Goal: Transaction & Acquisition: Purchase product/service

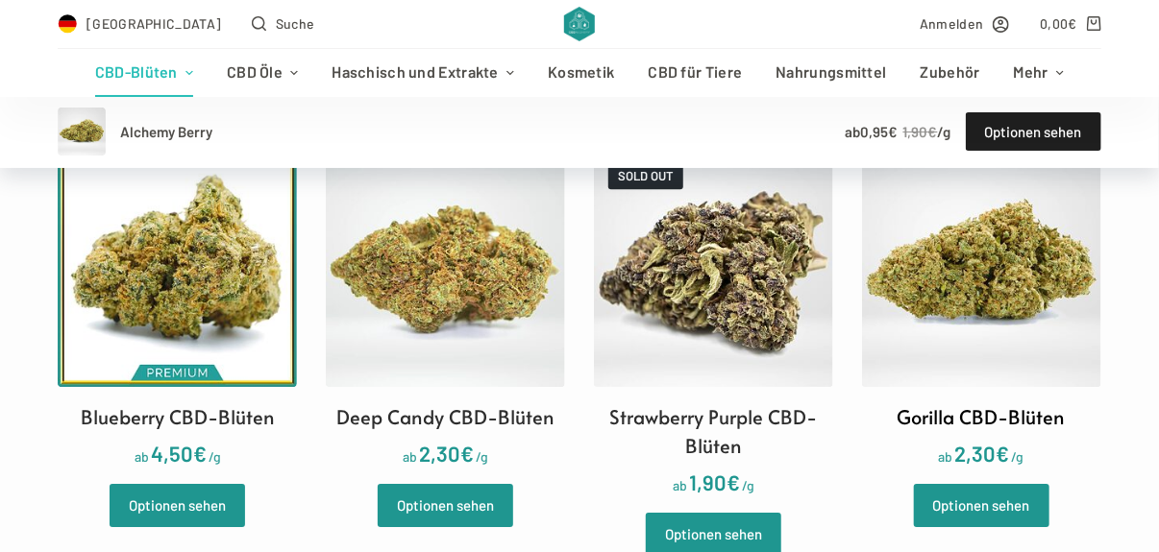
scroll to position [2114, 0]
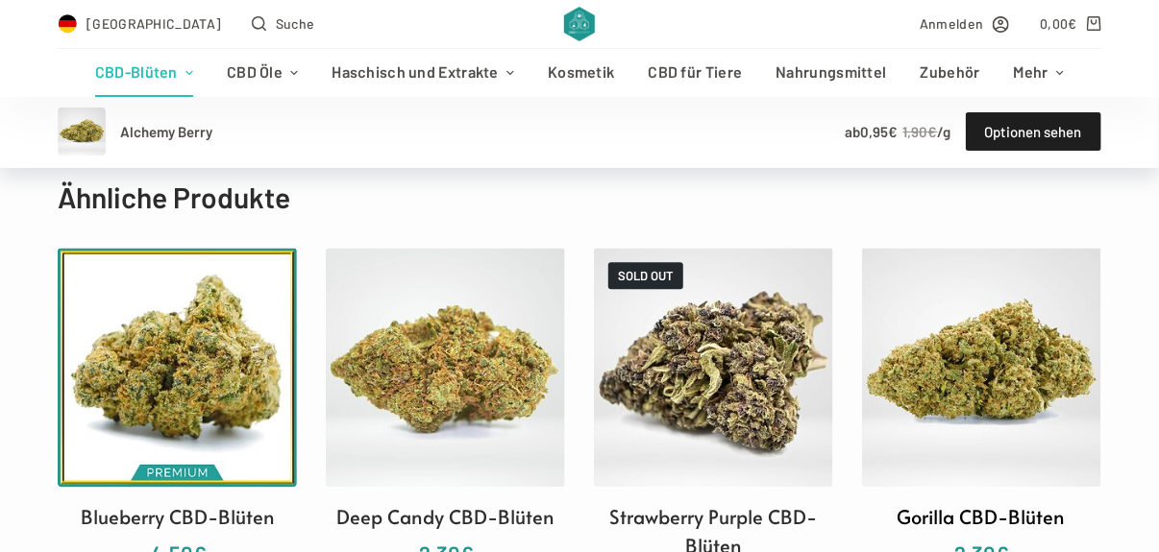
click at [980, 344] on img at bounding box center [981, 367] width 239 height 239
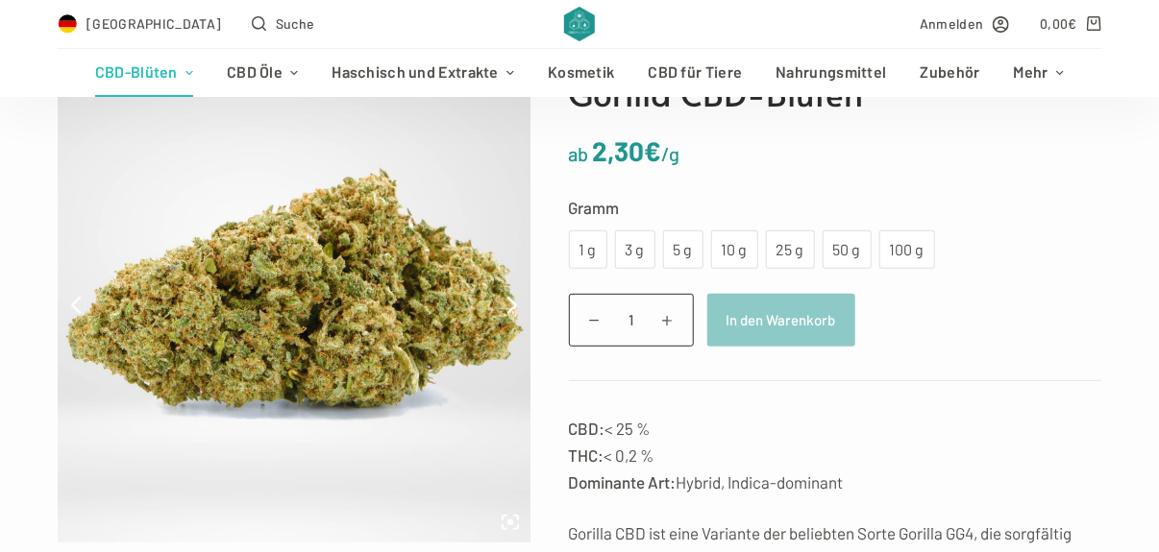
scroll to position [192, 0]
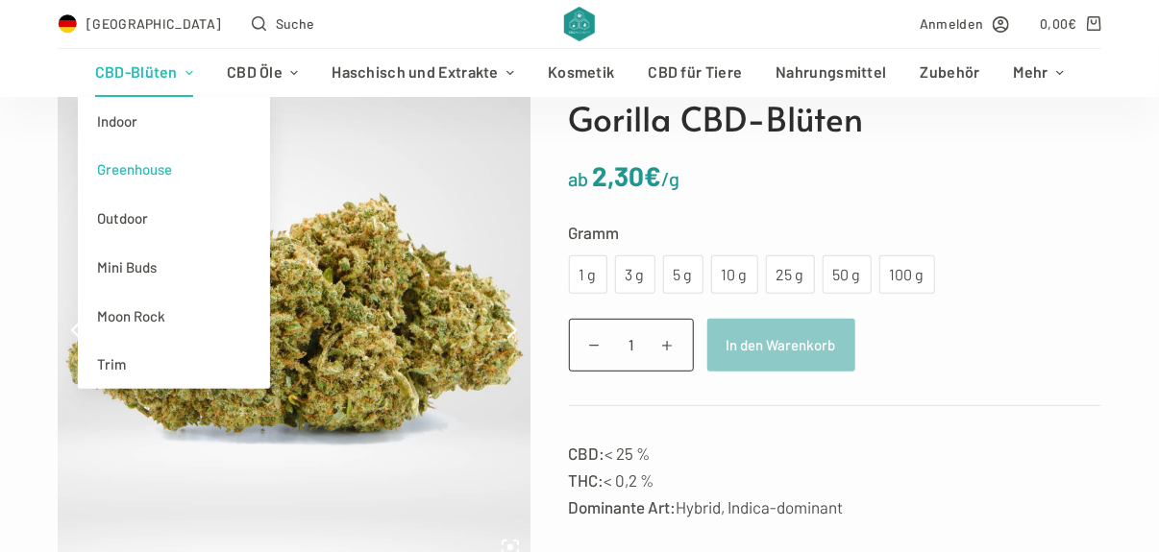
click at [145, 76] on link "CBD-Blüten" at bounding box center [144, 73] width 132 height 48
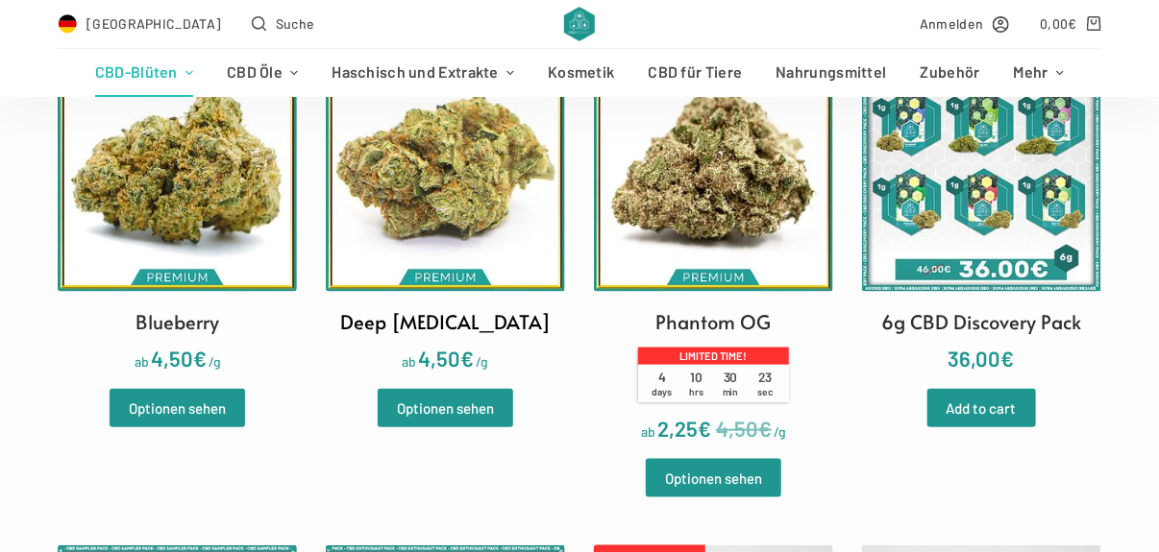
scroll to position [672, 0]
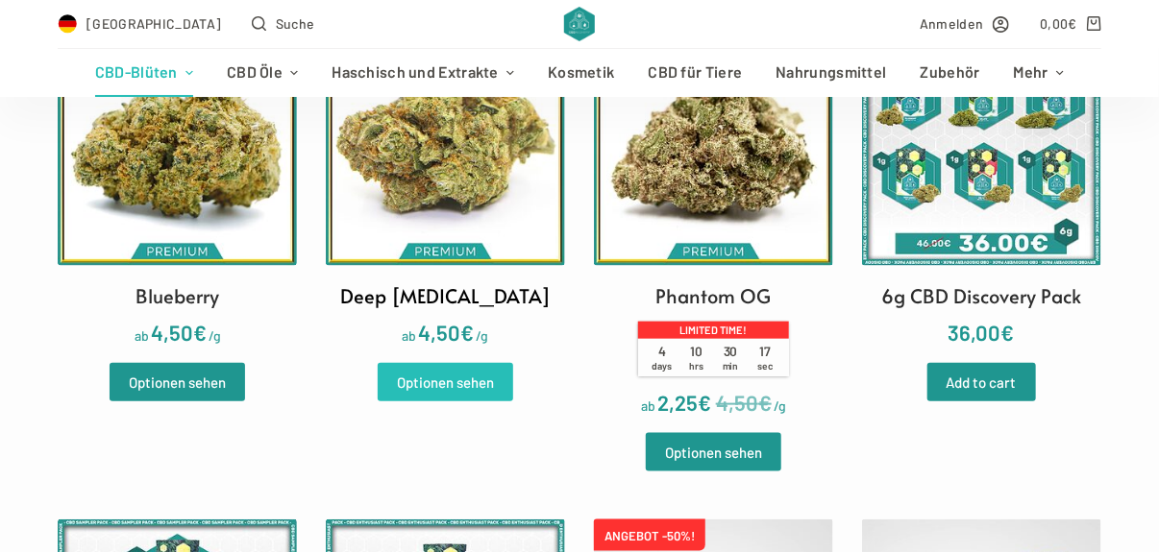
click at [442, 388] on link "Optionen sehen" at bounding box center [445, 382] width 135 height 38
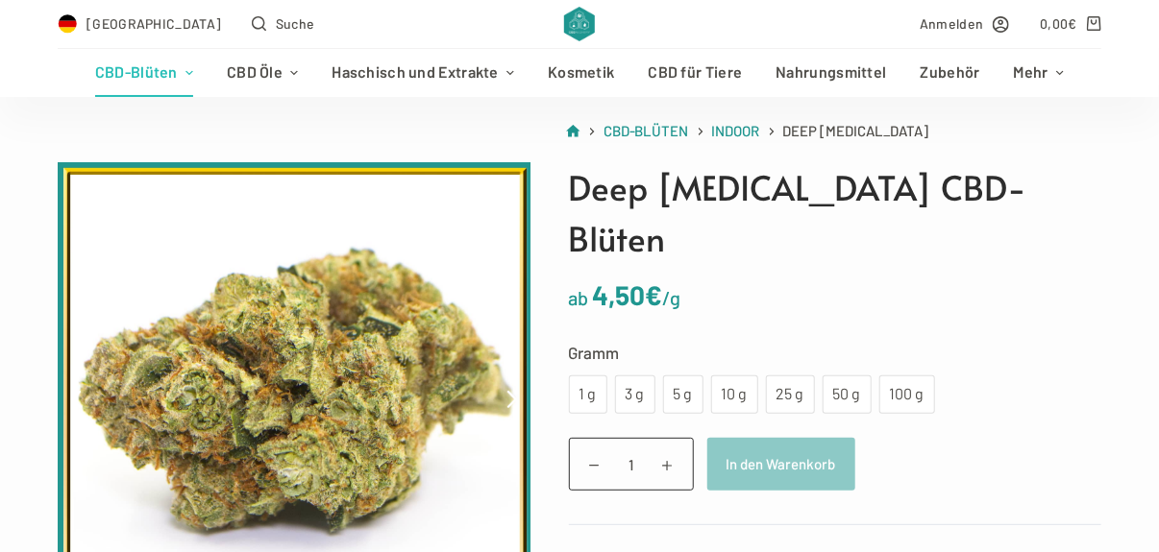
scroll to position [95, 0]
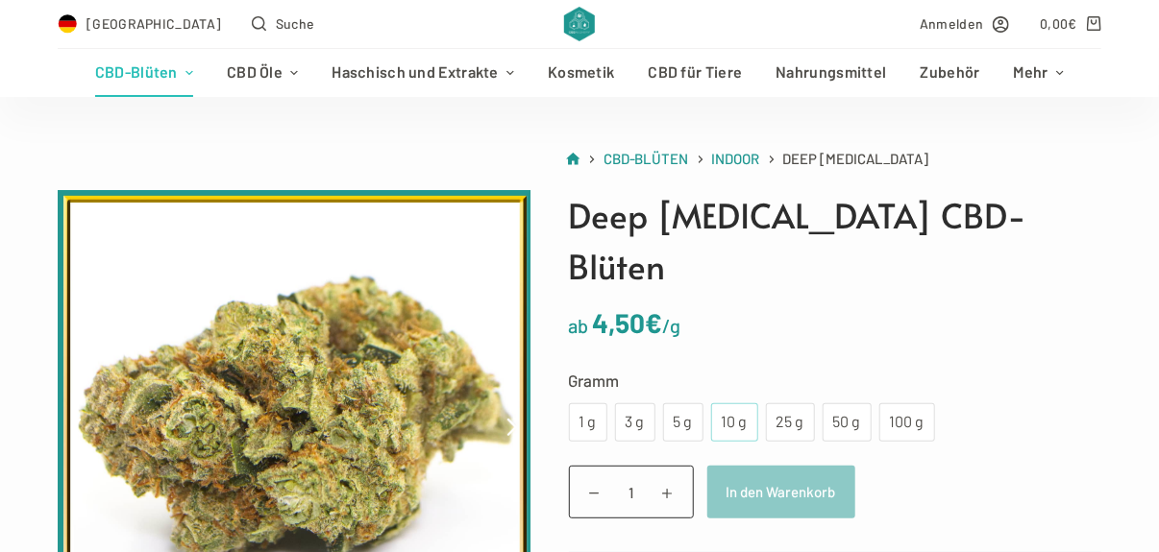
click at [723, 410] on div "10 g" at bounding box center [734, 422] width 24 height 25
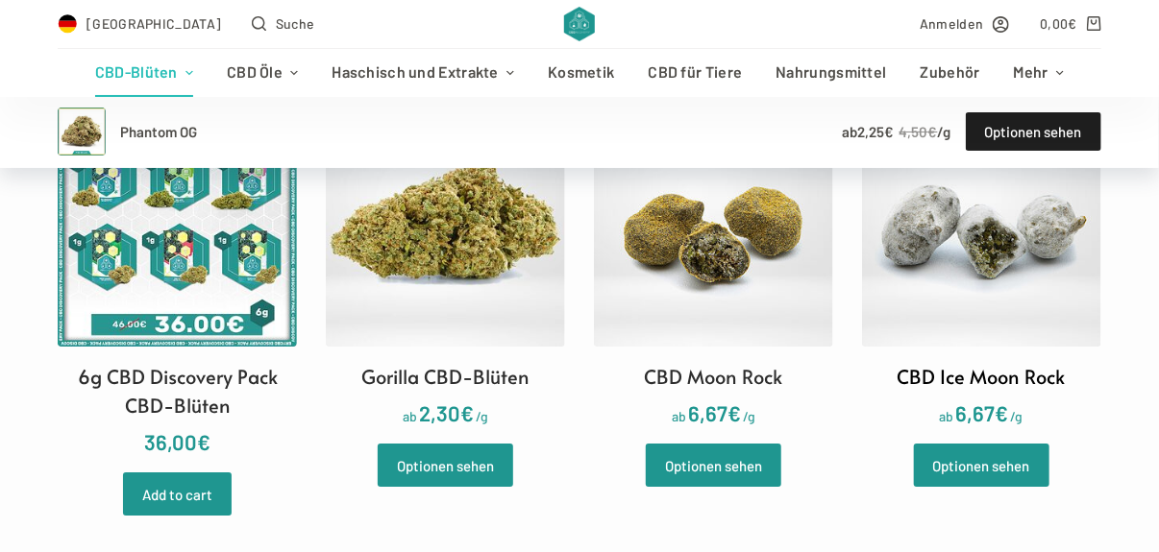
scroll to position [2306, 0]
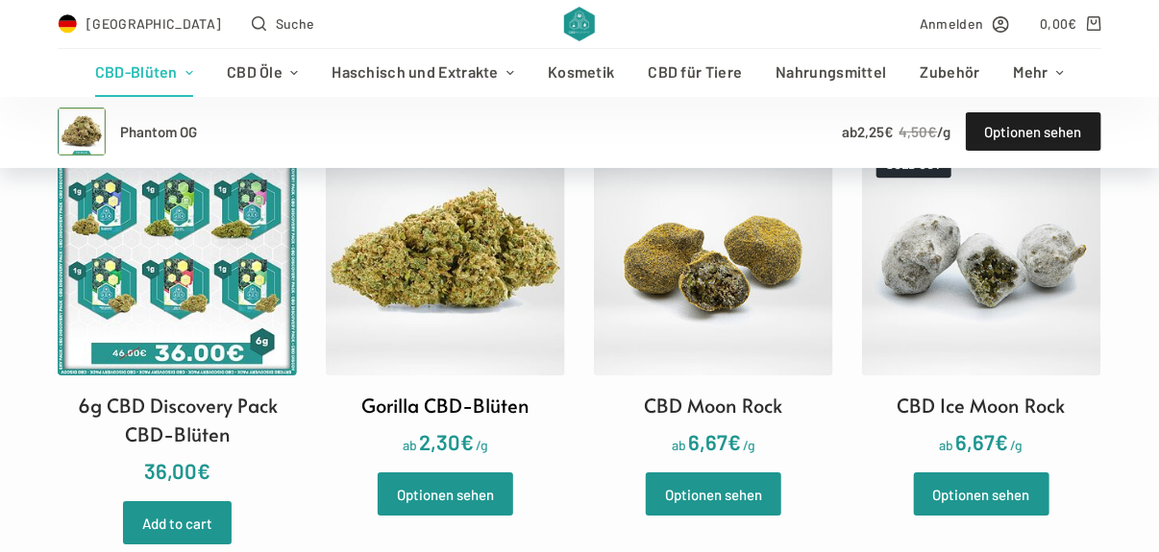
click at [456, 280] on img at bounding box center [445, 255] width 239 height 239
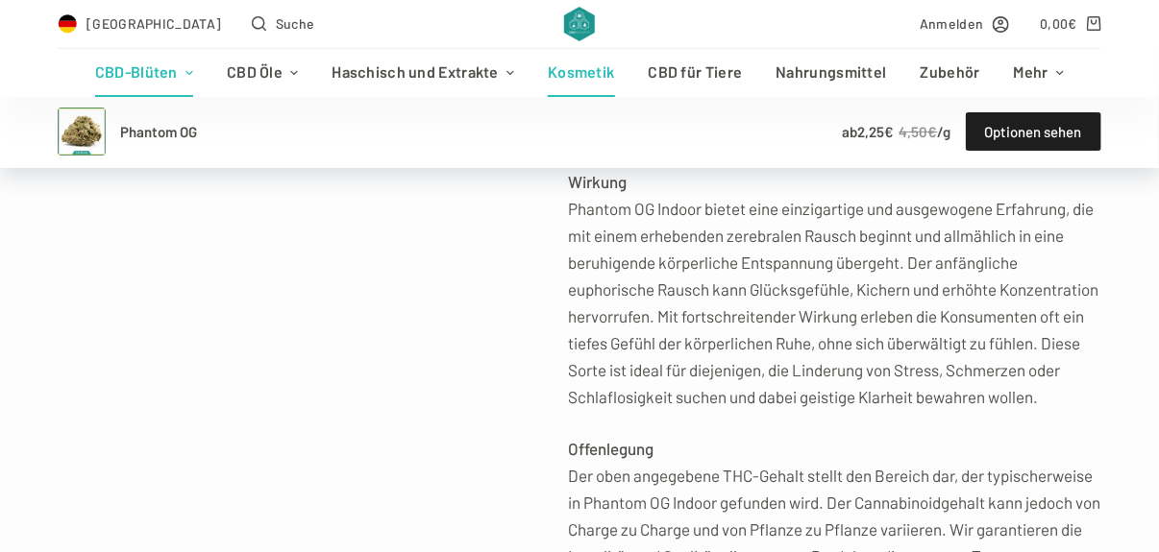
scroll to position [1248, 0]
